Goal: Task Accomplishment & Management: Complete application form

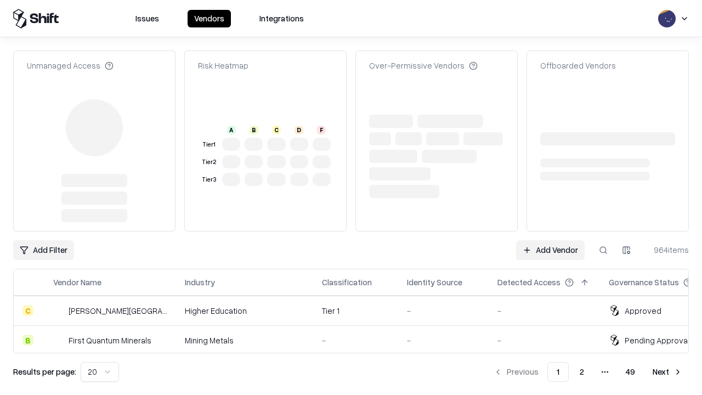
click at [550, 240] on link "Add Vendor" at bounding box center [550, 250] width 69 height 20
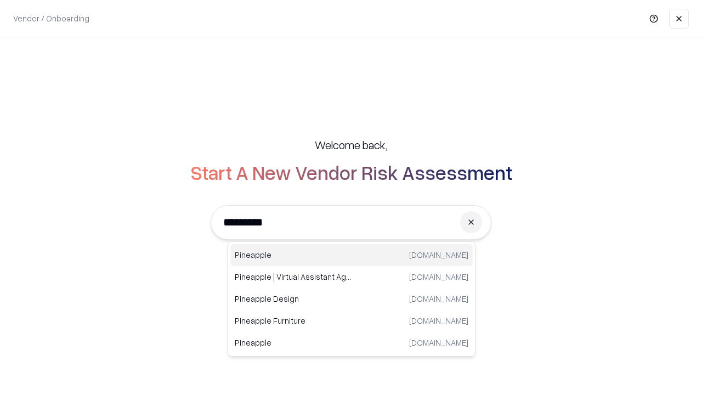
click at [351, 255] on div "Pineapple [DOMAIN_NAME]" at bounding box center [351, 255] width 242 height 22
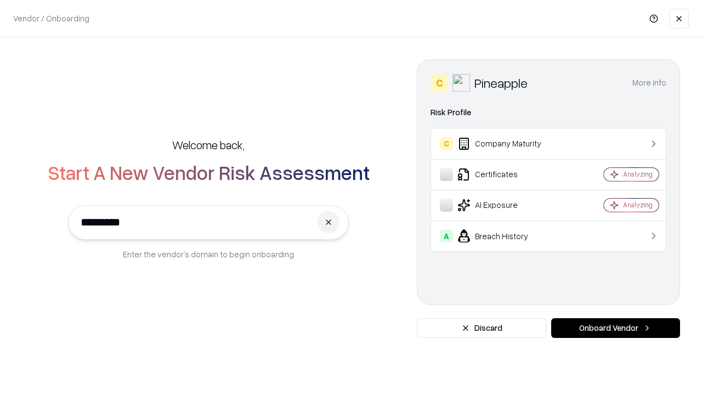
type input "*********"
click at [615, 328] on button "Onboard Vendor" at bounding box center [615, 328] width 129 height 20
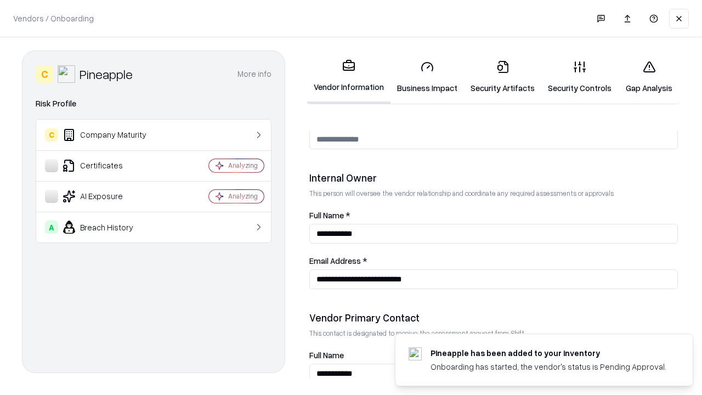
scroll to position [568, 0]
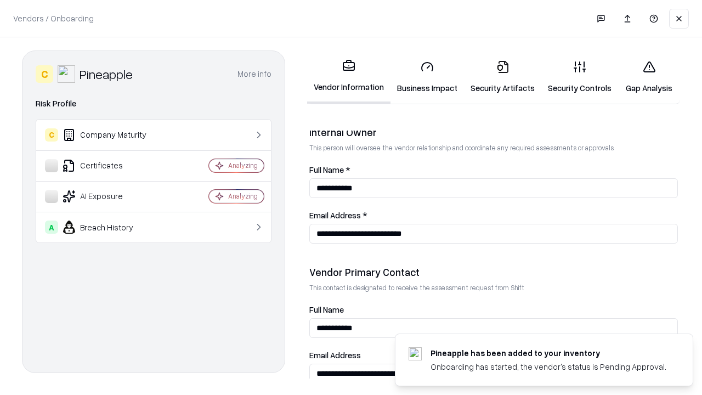
click at [427, 77] on link "Business Impact" at bounding box center [426, 77] width 73 height 51
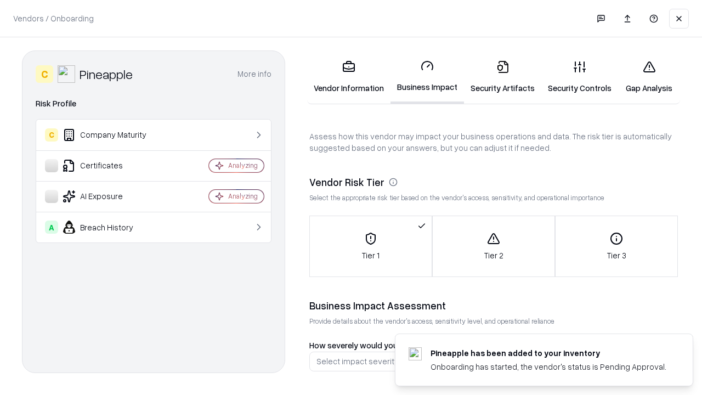
click at [502, 77] on link "Security Artifacts" at bounding box center [502, 77] width 77 height 51
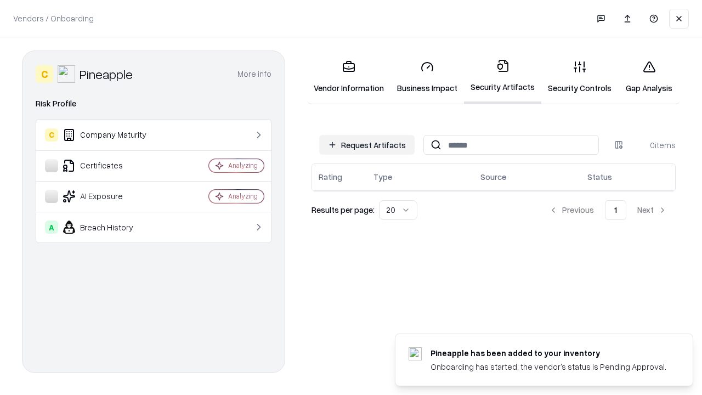
click at [367, 145] on button "Request Artifacts" at bounding box center [366, 145] width 95 height 20
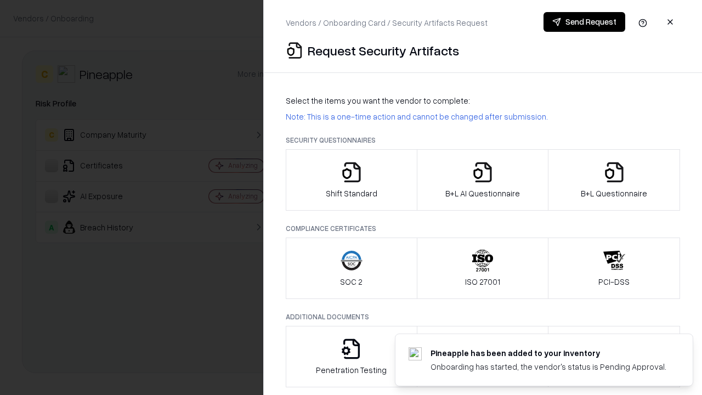
click at [351, 180] on icon "button" at bounding box center [351, 172] width 22 height 22
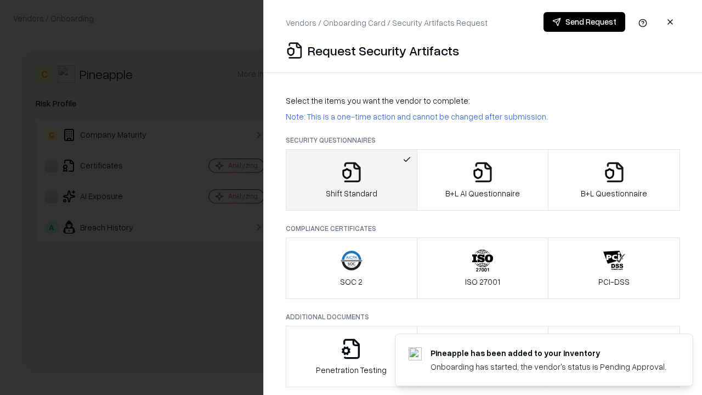
click at [584, 22] on button "Send Request" at bounding box center [584, 22] width 82 height 20
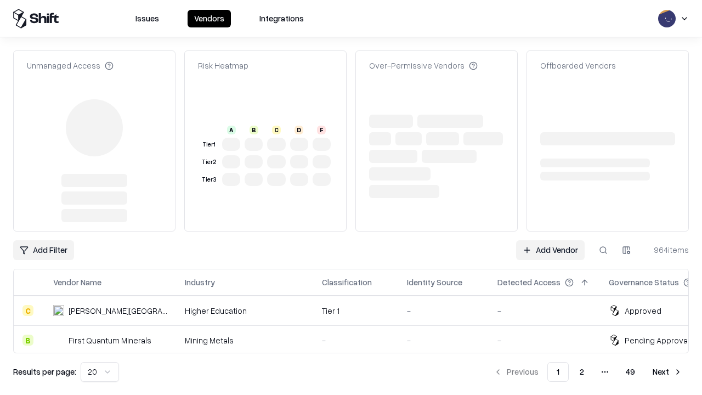
click at [550, 250] on link "Add Vendor" at bounding box center [550, 250] width 69 height 20
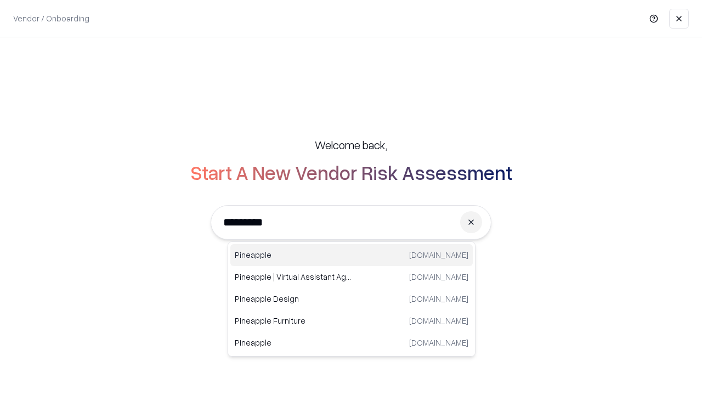
click at [351, 255] on div "Pineapple [DOMAIN_NAME]" at bounding box center [351, 255] width 242 height 22
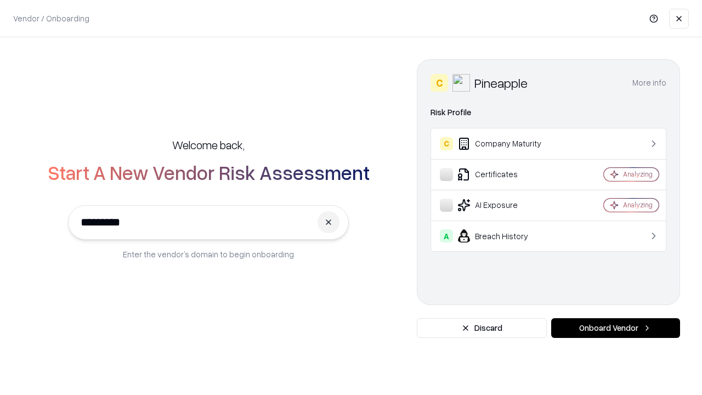
type input "*********"
click at [615, 328] on button "Onboard Vendor" at bounding box center [615, 328] width 129 height 20
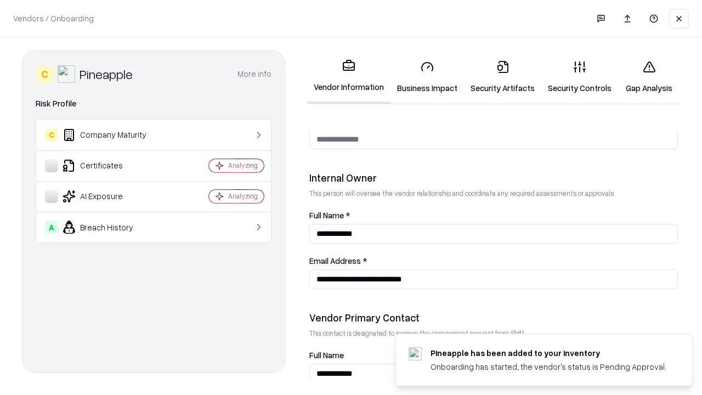
scroll to position [568, 0]
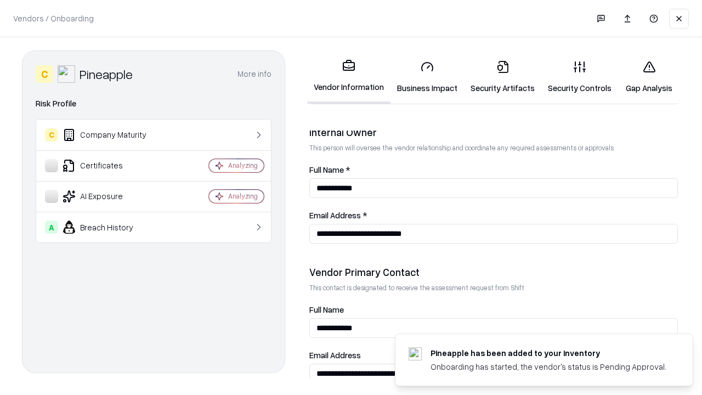
click at [649, 77] on link "Gap Analysis" at bounding box center [649, 77] width 62 height 51
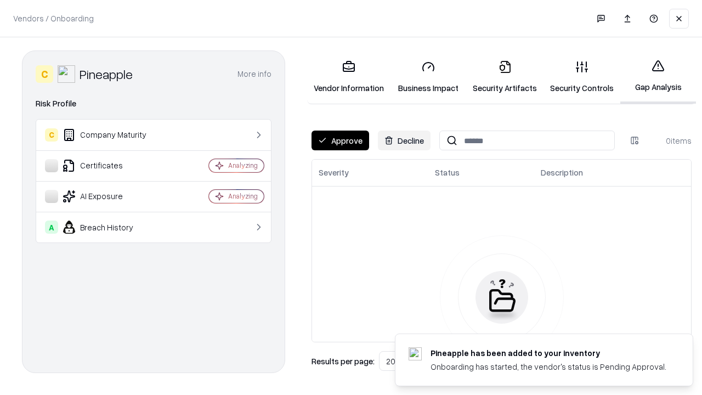
click at [340, 140] on button "Approve" at bounding box center [340, 140] width 58 height 20
